Goal: Find specific page/section: Find specific page/section

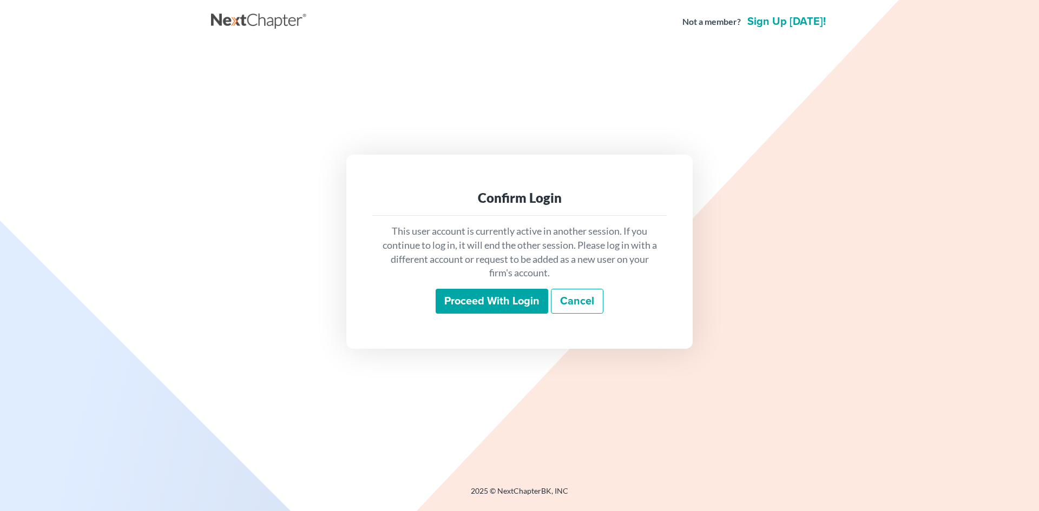
click at [482, 301] on input "Proceed with login" at bounding box center [492, 301] width 113 height 25
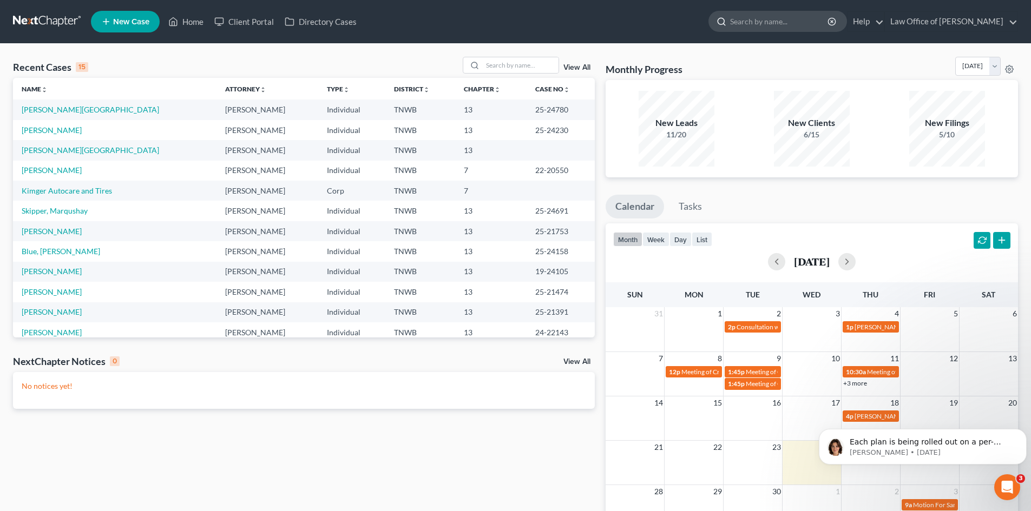
click at [797, 29] on input "search" at bounding box center [779, 21] width 99 height 20
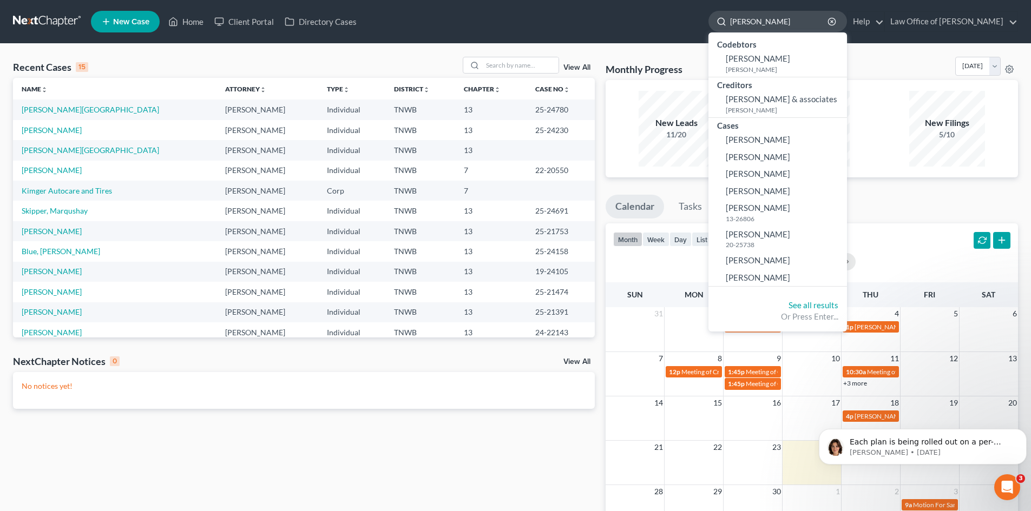
type input "[PERSON_NAME]"
